Goal: Information Seeking & Learning: Learn about a topic

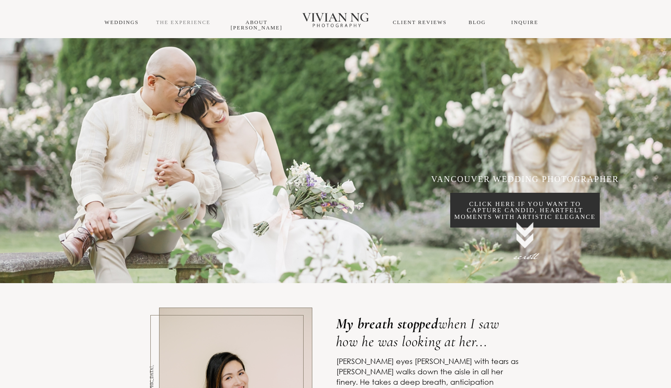
click at [168, 22] on link "THE EXPERIENCE" at bounding box center [183, 22] width 55 height 6
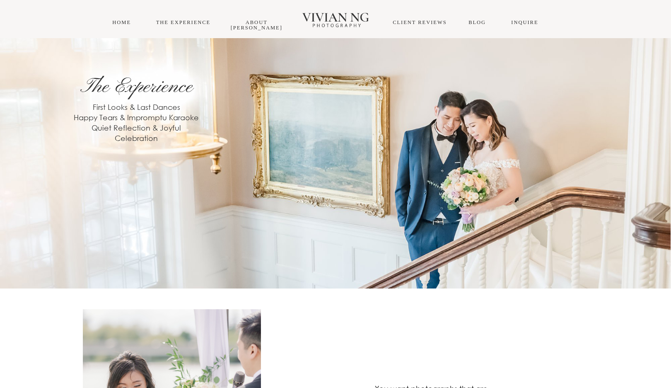
click at [269, 27] on div "THE EXPERIENCE About Vivian Blog INQUIRE HOME CLIENT REVIEWS" at bounding box center [335, 19] width 671 height 38
click at [273, 19] on div "THE EXPERIENCE About Vivian Blog INQUIRE HOME CLIENT REVIEWS" at bounding box center [335, 19] width 671 height 38
click at [274, 21] on link "About [PERSON_NAME]" at bounding box center [257, 24] width 52 height 11
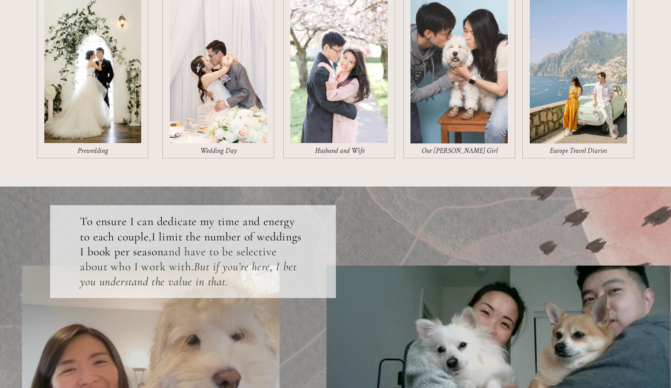
scroll to position [1118, 0]
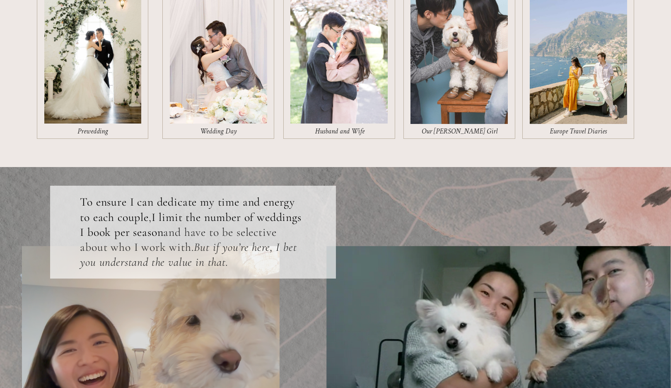
drag, startPoint x: 588, startPoint y: 111, endPoint x: 589, endPoint y: 105, distance: 6.2
click at [589, 105] on div at bounding box center [578, 54] width 112 height 170
click at [586, 105] on div at bounding box center [578, 54] width 112 height 170
click at [336, 108] on div at bounding box center [339, 54] width 112 height 170
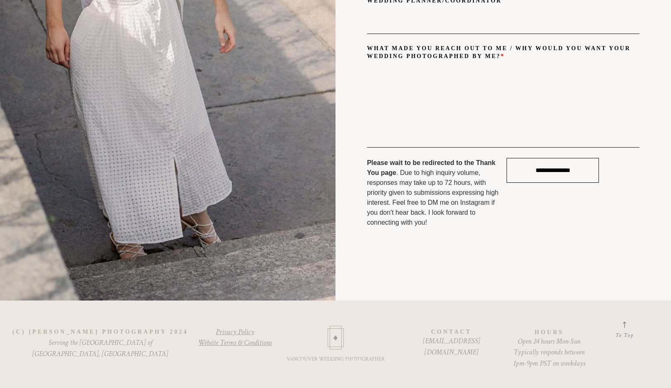
scroll to position [4025, 0]
